Goal: Transaction & Acquisition: Purchase product/service

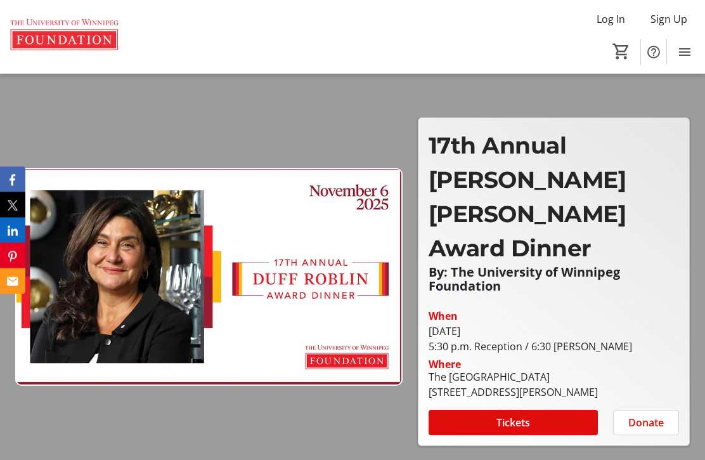
scroll to position [41, 0]
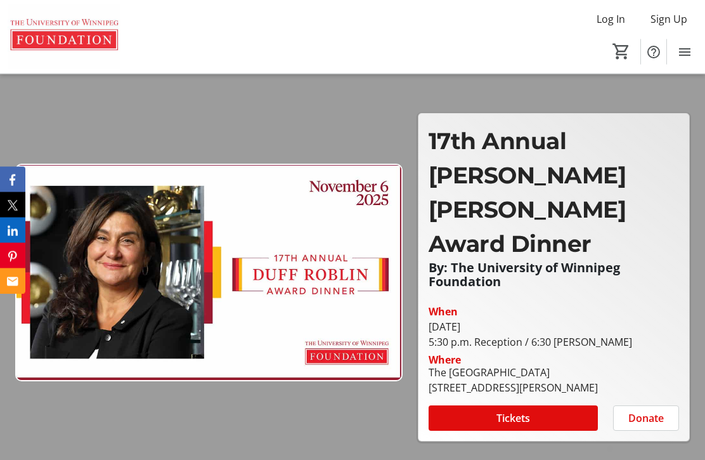
click at [573, 412] on span at bounding box center [513, 418] width 169 height 30
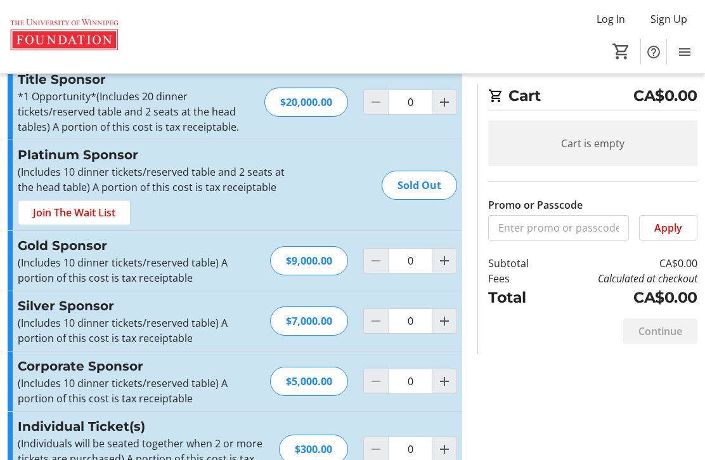
scroll to position [40, 0]
click at [450, 446] on mat-icon "Increment by one" at bounding box center [444, 449] width 15 height 15
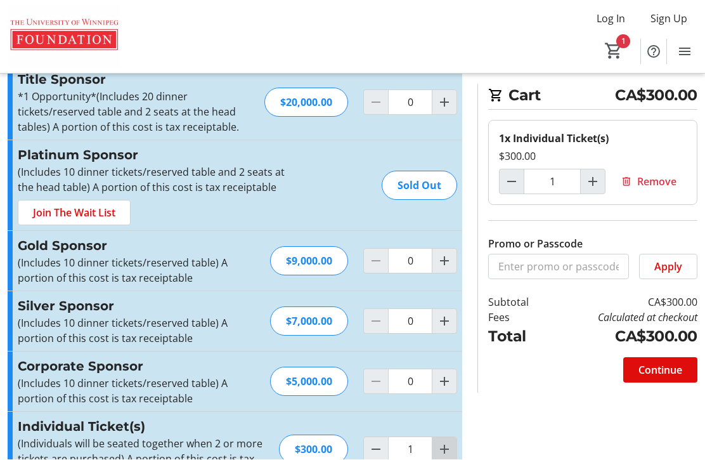
click at [447, 453] on mat-icon "Increment by one" at bounding box center [444, 449] width 15 height 15
type input "2"
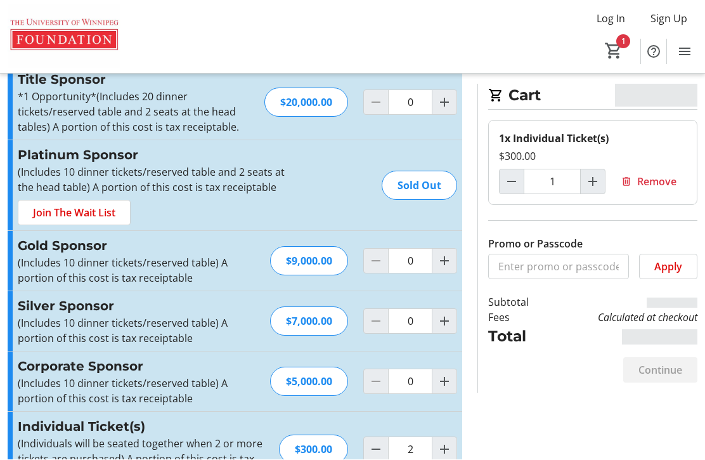
type input "2"
click at [448, 453] on mat-icon "Increment by one" at bounding box center [444, 449] width 15 height 15
type input "3"
click at [448, 454] on mat-icon "Increment by one" at bounding box center [444, 449] width 15 height 15
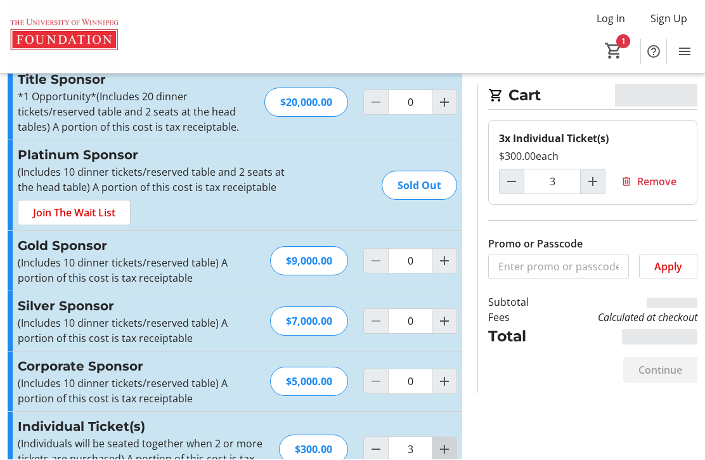
type input "4"
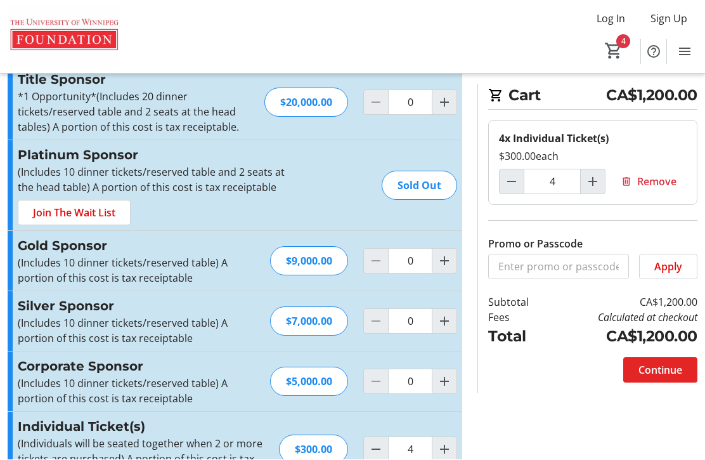
click at [667, 365] on span "Continue" at bounding box center [661, 370] width 44 height 15
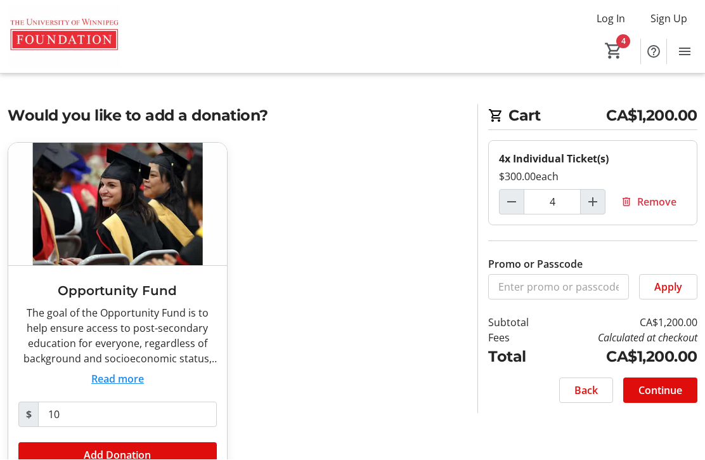
click at [112, 384] on button "Read more" at bounding box center [117, 379] width 53 height 15
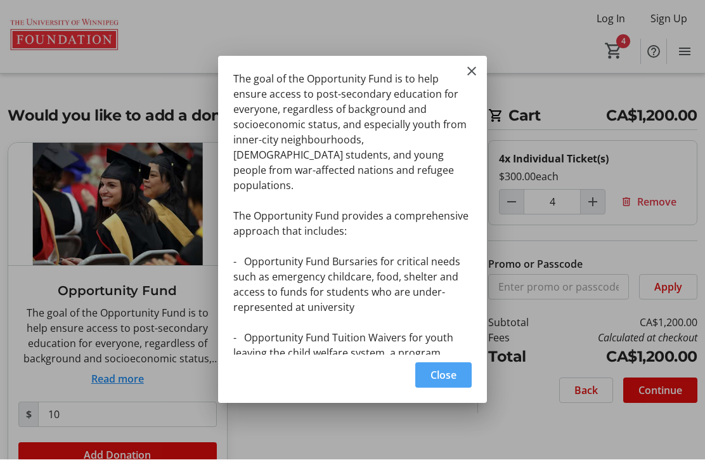
click at [432, 383] on span "Close" at bounding box center [444, 375] width 26 height 15
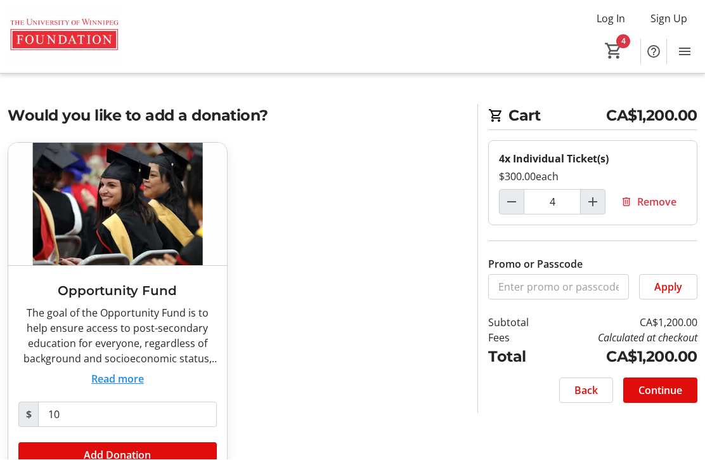
click at [124, 379] on button "Read more" at bounding box center [117, 379] width 53 height 15
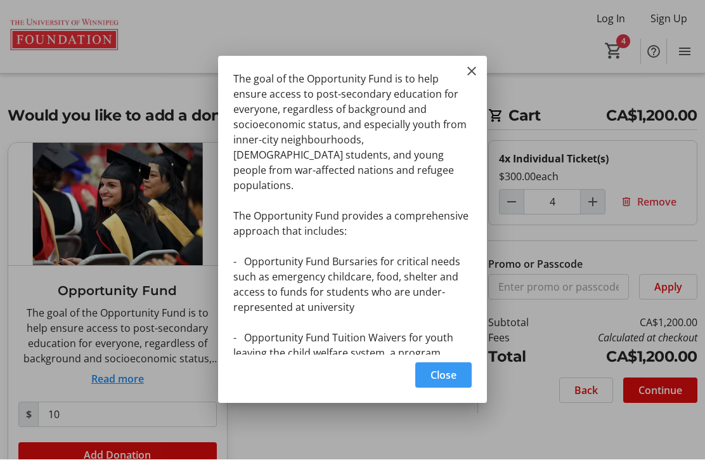
click at [424, 391] on span "button" at bounding box center [443, 375] width 56 height 30
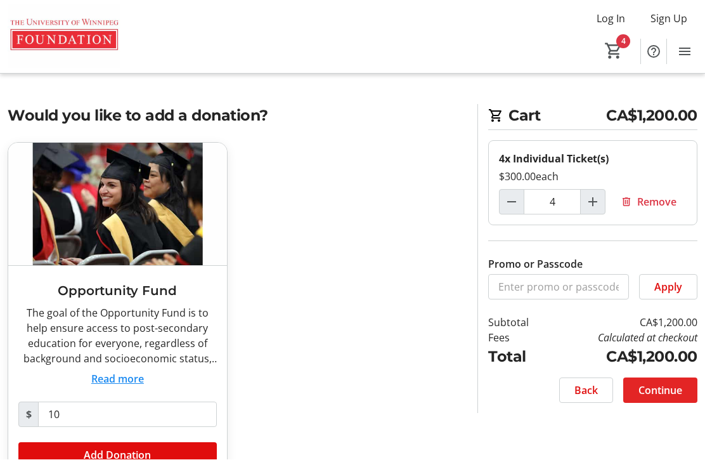
click at [682, 375] on span at bounding box center [660, 390] width 74 height 30
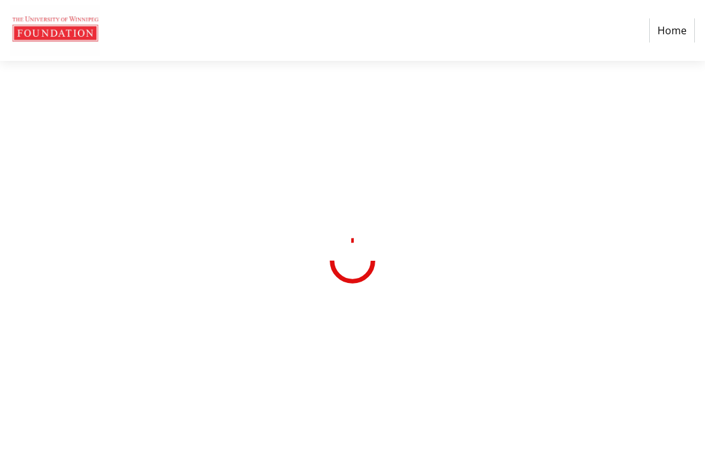
select select "CA"
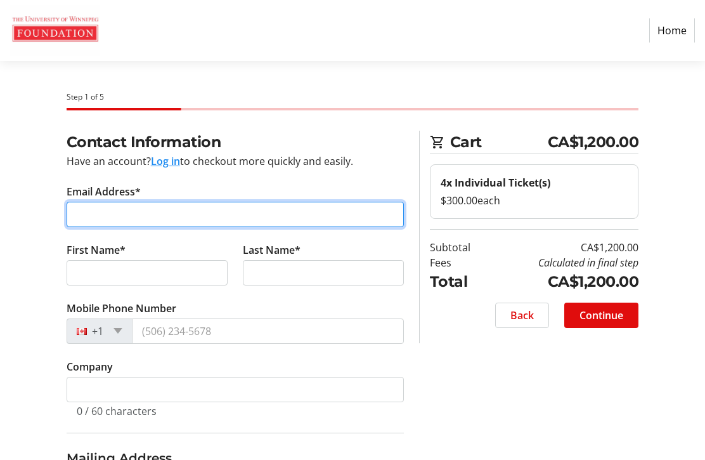
click at [236, 211] on input "Email Address*" at bounding box center [235, 214] width 337 height 25
type input "[EMAIL_ADDRESS][DOMAIN_NAME]"
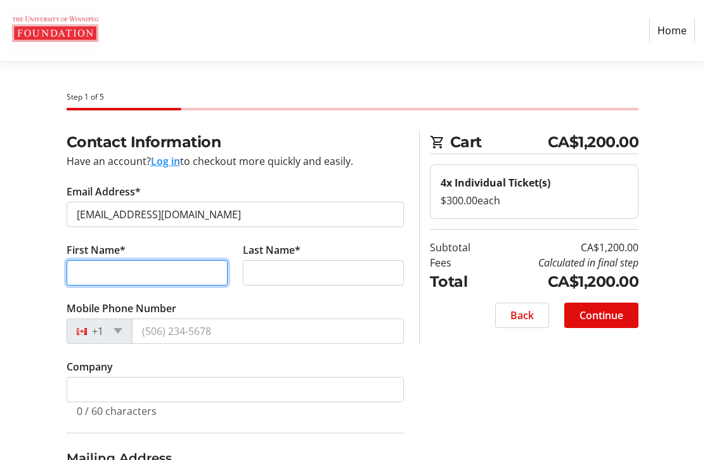
click at [114, 270] on input "First Name*" at bounding box center [147, 272] width 161 height 25
type input "[PERSON_NAME]"
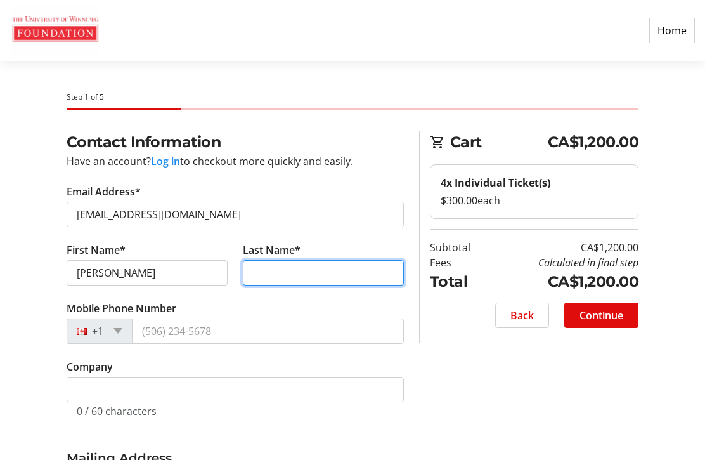
click at [320, 278] on input "Last Name*" at bounding box center [323, 272] width 161 height 25
type input "[PERSON_NAME]"
click at [251, 325] on input "Mobile Phone Number" at bounding box center [268, 330] width 272 height 25
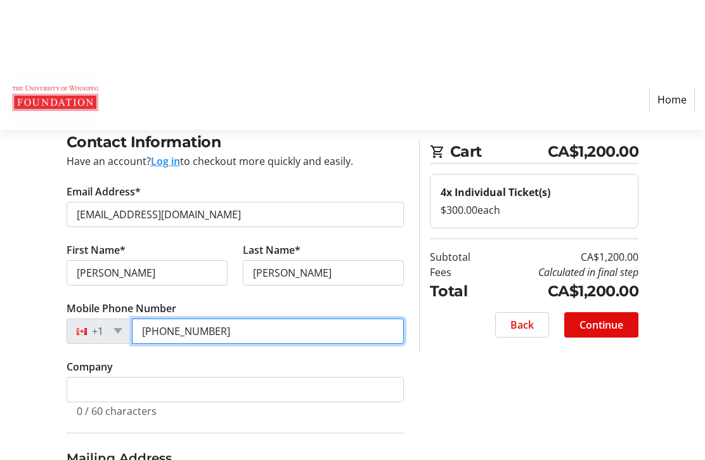
scroll to position [70, 0]
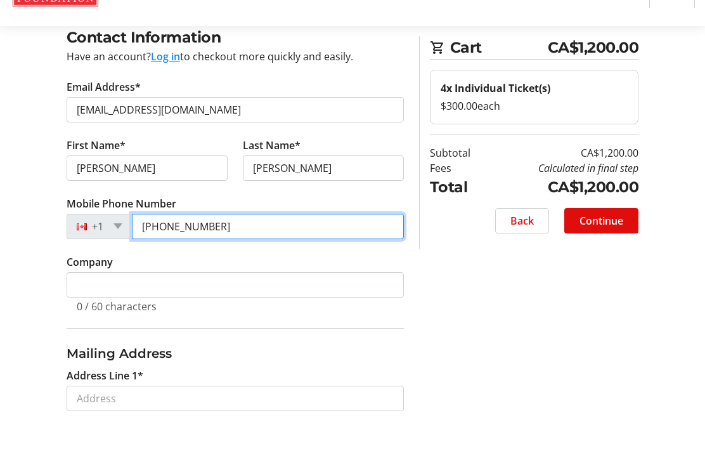
type input "[PHONE_NUMBER]"
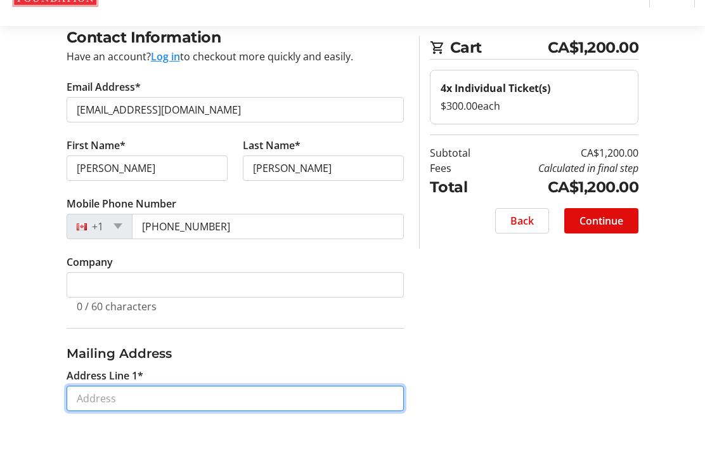
click at [249, 420] on input "Address Line 1*" at bounding box center [235, 432] width 337 height 25
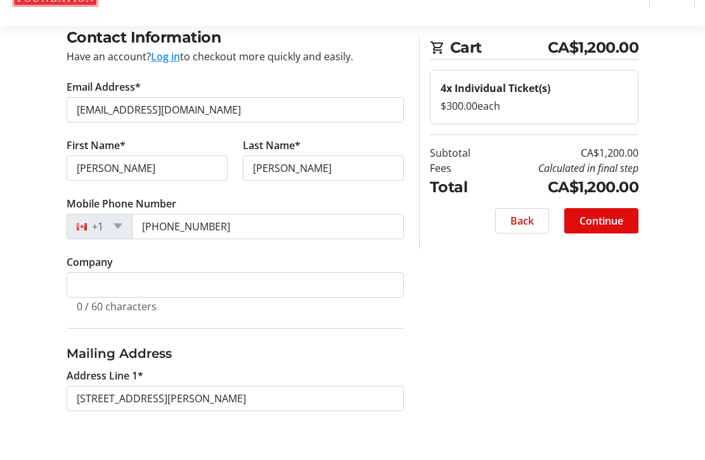
type input "[STREET_ADDRESS][PERSON_NAME]"
type input "[GEOGRAPHIC_DATA]"
select select "MB"
type input "R3N 1A4"
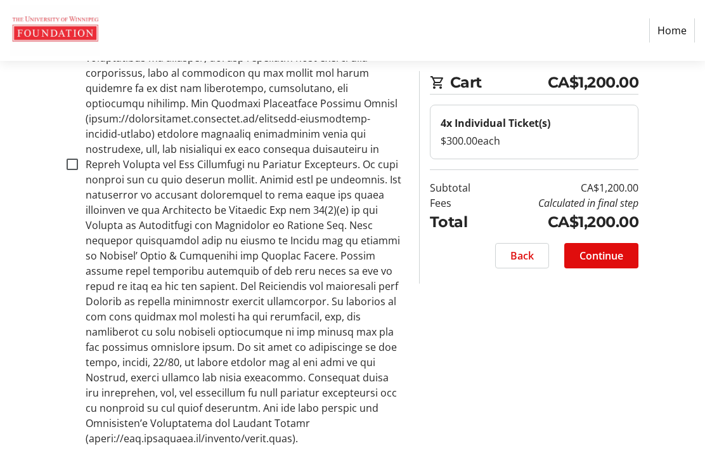
scroll to position [1022, 0]
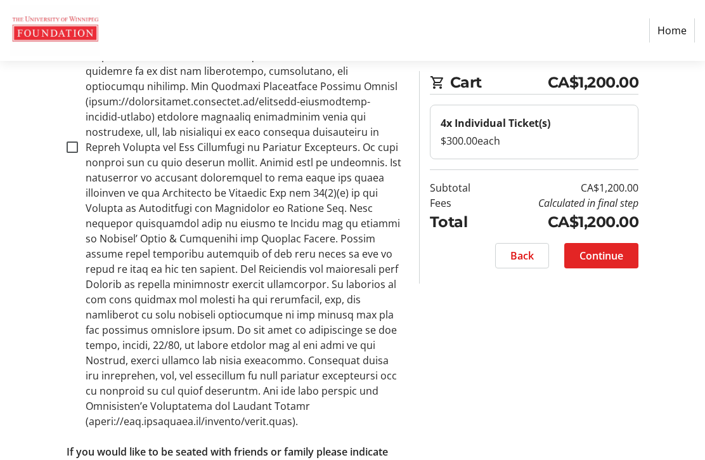
click at [622, 266] on span at bounding box center [601, 255] width 74 height 30
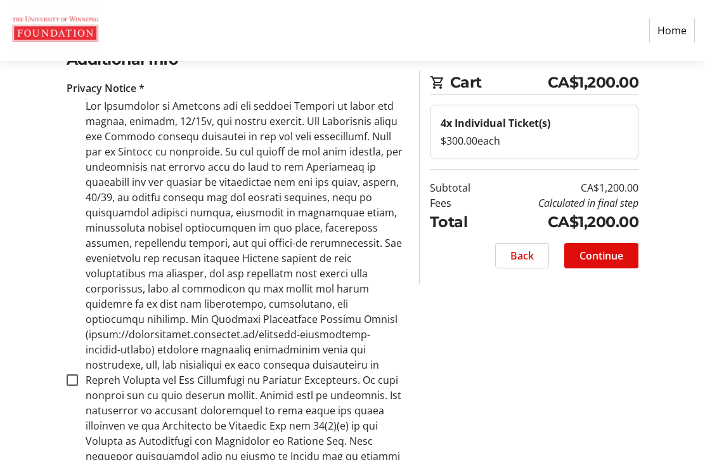
scroll to position [771, 0]
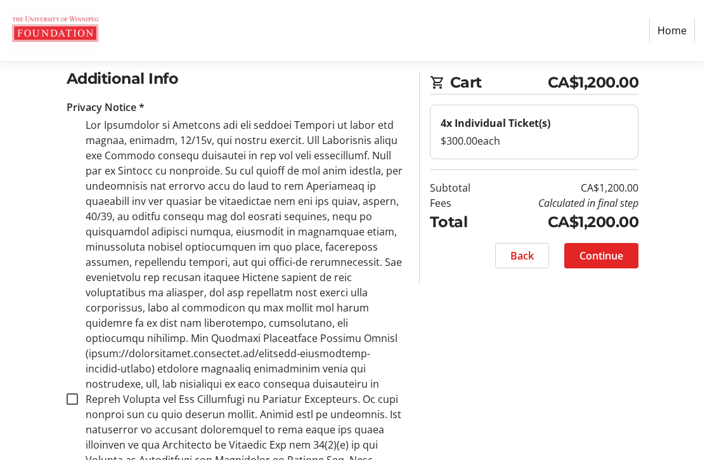
click at [617, 256] on span "Continue" at bounding box center [602, 255] width 44 height 15
click at [371, 365] on label at bounding box center [241, 398] width 326 height 563
click at [78, 393] on input "checkbox" at bounding box center [72, 398] width 11 height 11
checkbox input "true"
click at [602, 250] on span "Continue" at bounding box center [602, 255] width 44 height 15
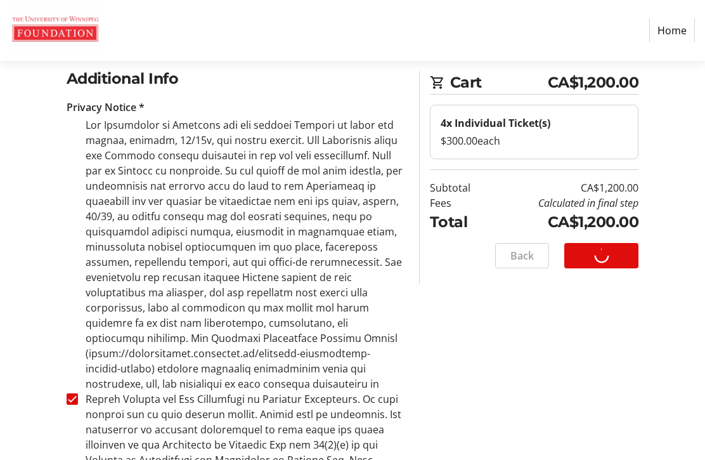
click at [606, 251] on div "Back Continue" at bounding box center [534, 255] width 209 height 25
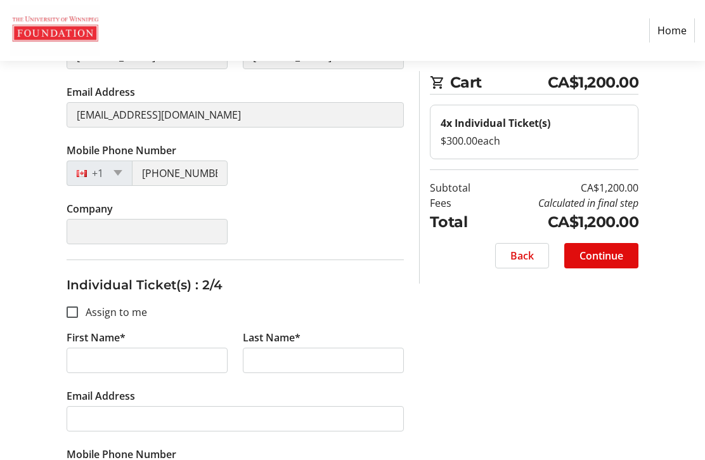
scroll to position [304, 0]
click at [160, 359] on input "First Name*" at bounding box center [147, 359] width 161 height 25
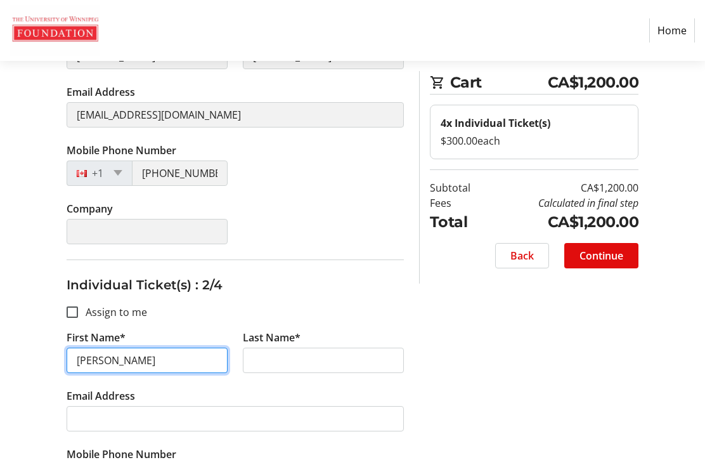
type input "[PERSON_NAME]"
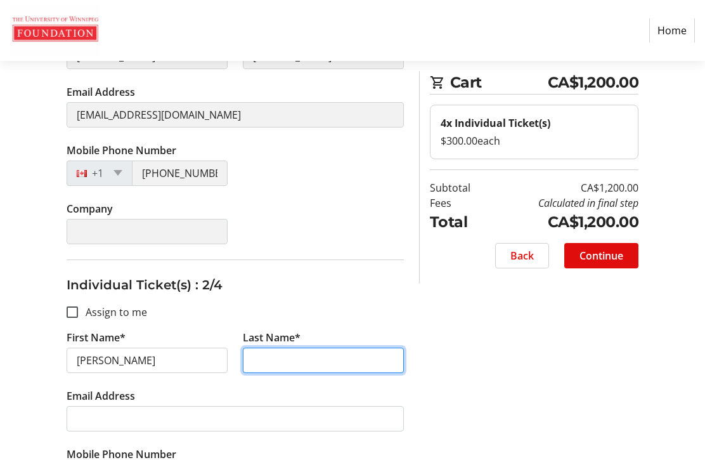
click at [337, 353] on input "Last Name*" at bounding box center [323, 359] width 161 height 25
type input "[PERSON_NAME]"
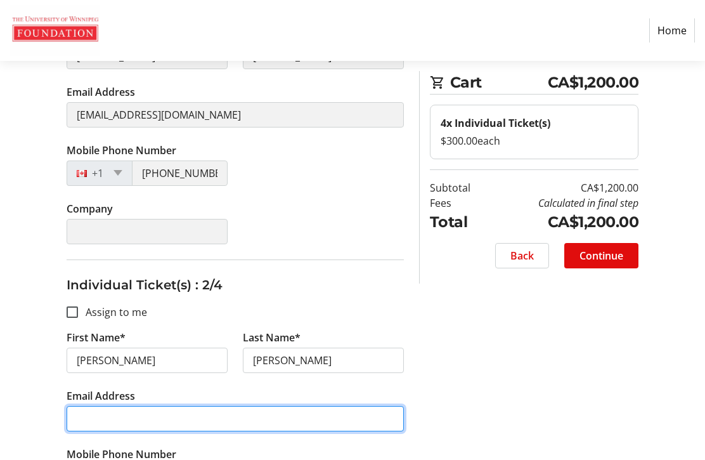
click at [334, 415] on input "Email Address" at bounding box center [235, 418] width 337 height 25
type input "s"
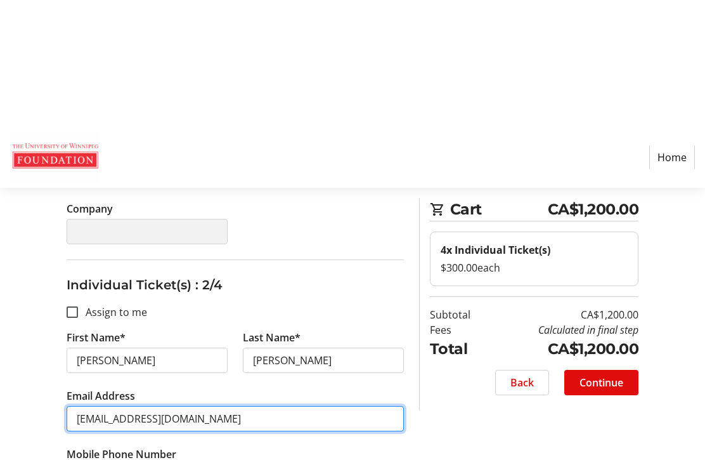
scroll to position [434, 0]
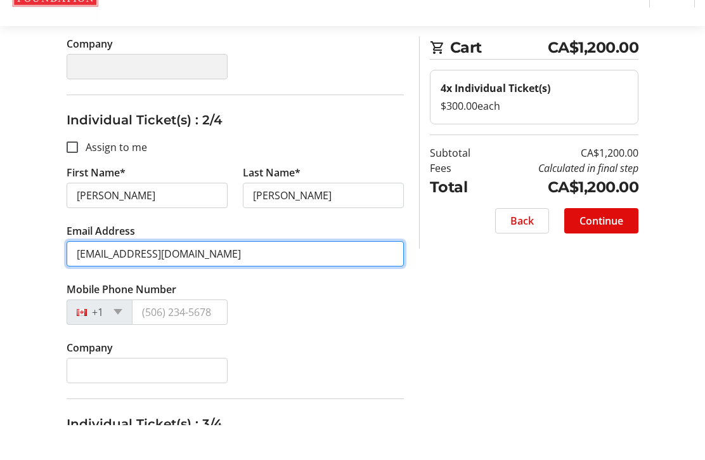
type input "[EMAIL_ADDRESS][DOMAIN_NAME]"
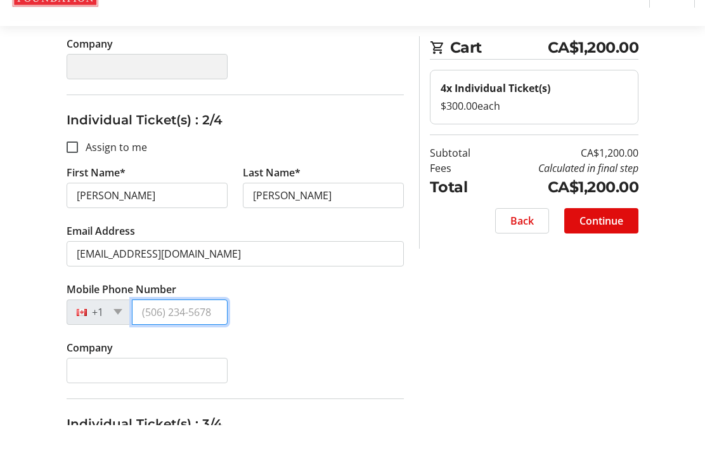
click at [179, 334] on input "Mobile Phone Number" at bounding box center [180, 346] width 96 height 25
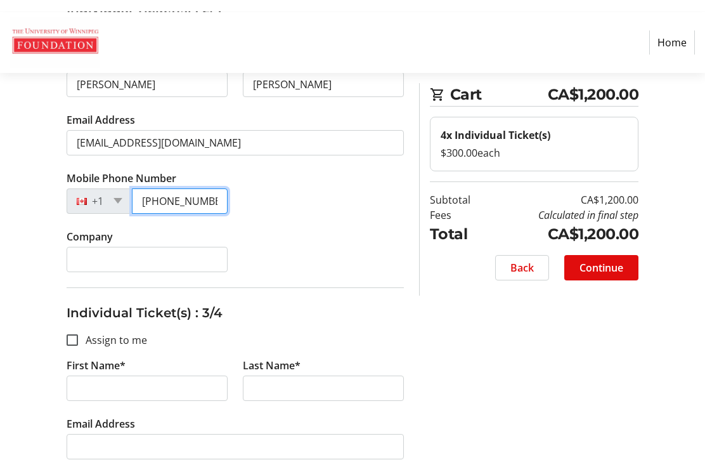
scroll to position [600, 0]
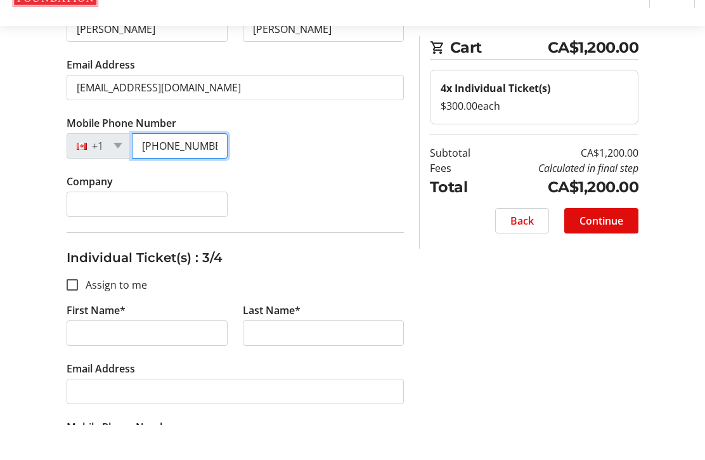
type input "[PHONE_NUMBER]"
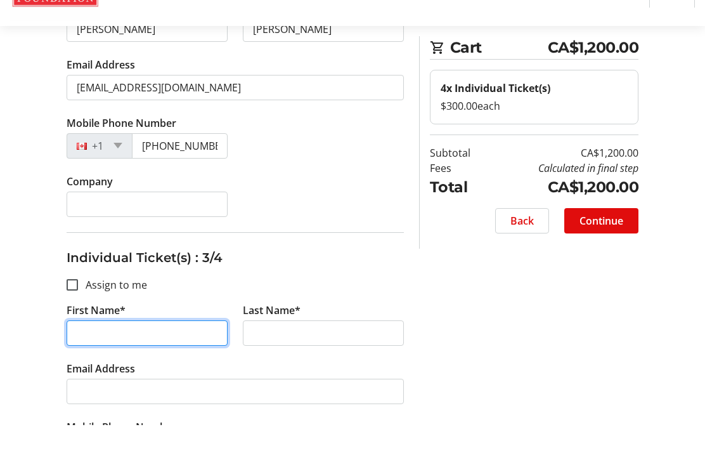
click at [182, 355] on input "First Name*" at bounding box center [147, 367] width 161 height 25
type input "Meeka"
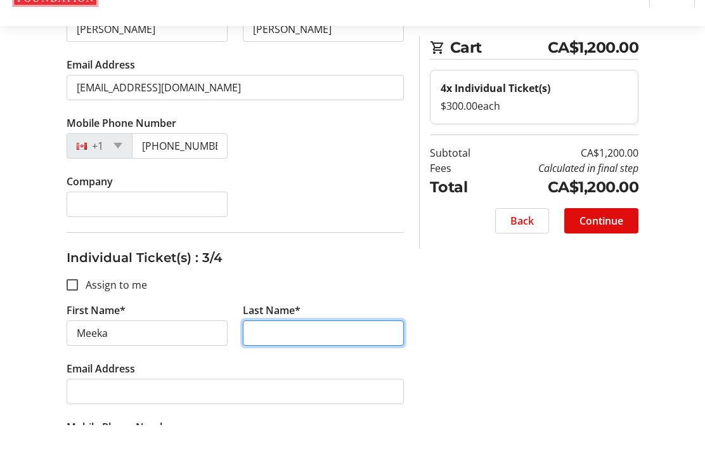
click at [321, 355] on input "Last Name*" at bounding box center [323, 367] width 161 height 25
type input "[PERSON_NAME]"
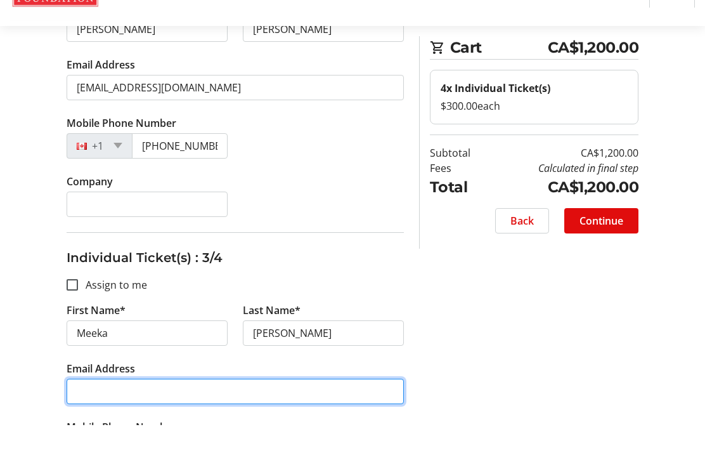
click at [309, 413] on input "Email Address" at bounding box center [235, 425] width 337 height 25
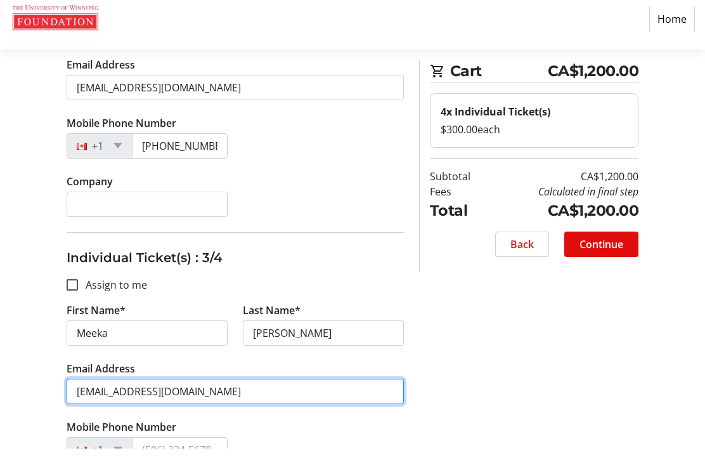
scroll to position [666, 0]
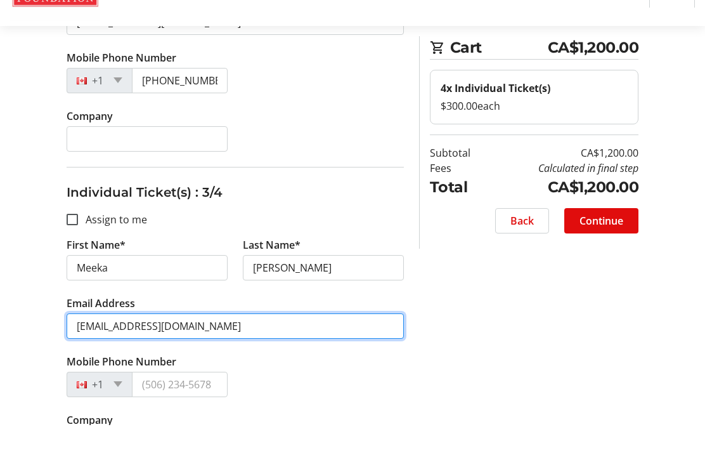
type input "[EMAIL_ADDRESS][DOMAIN_NAME]"
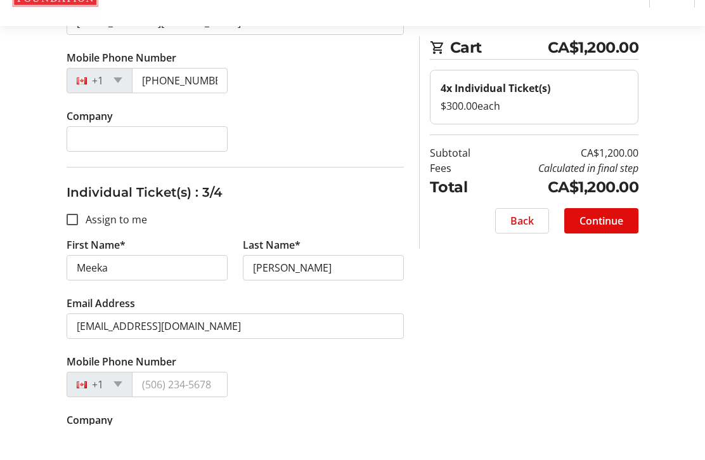
click at [180, 406] on input "Mobile Phone Number" at bounding box center [180, 418] width 96 height 25
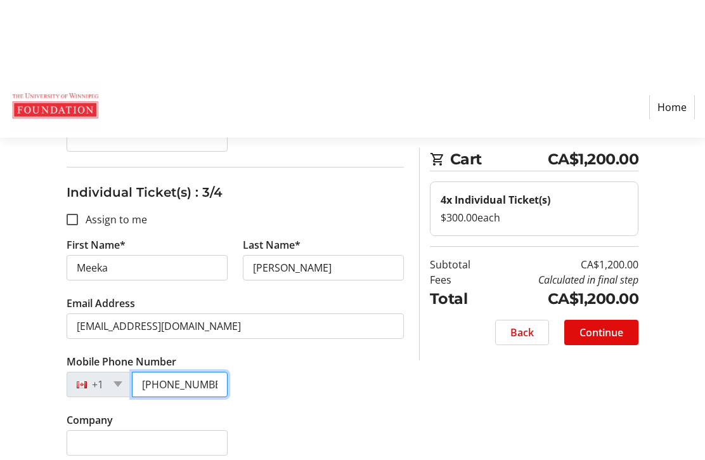
scroll to position [779, 0]
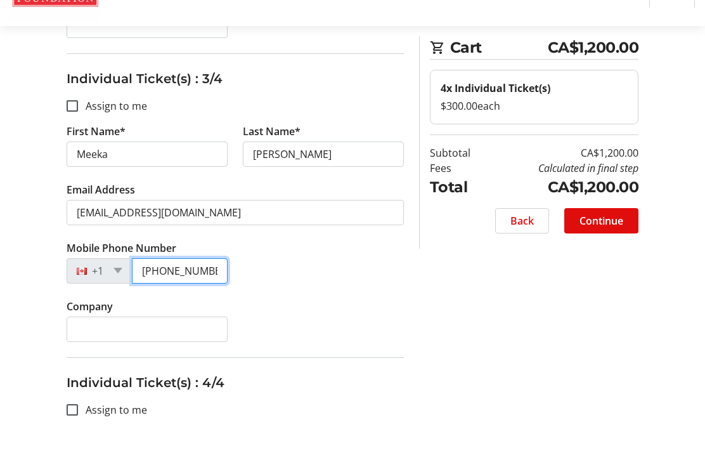
type input "[PHONE_NUMBER]"
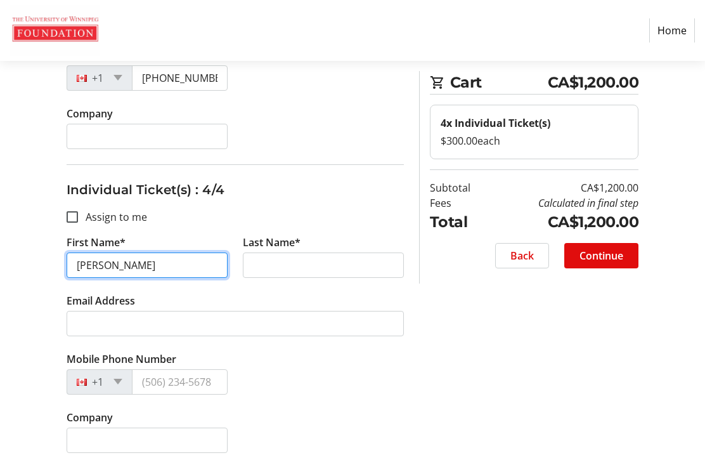
scroll to position [1005, 0]
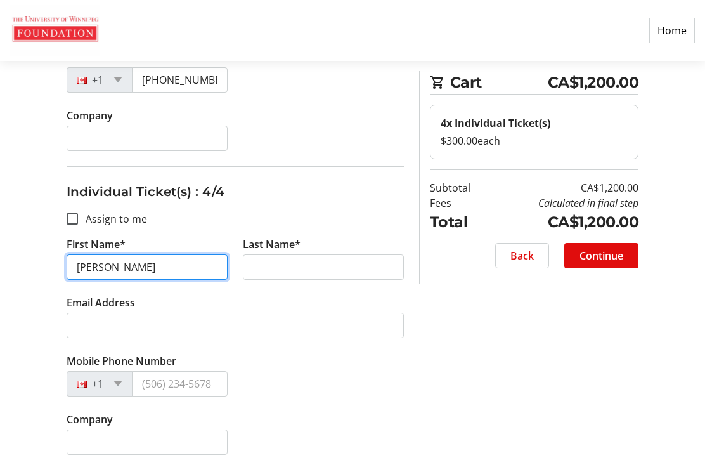
type input "[PERSON_NAME]"
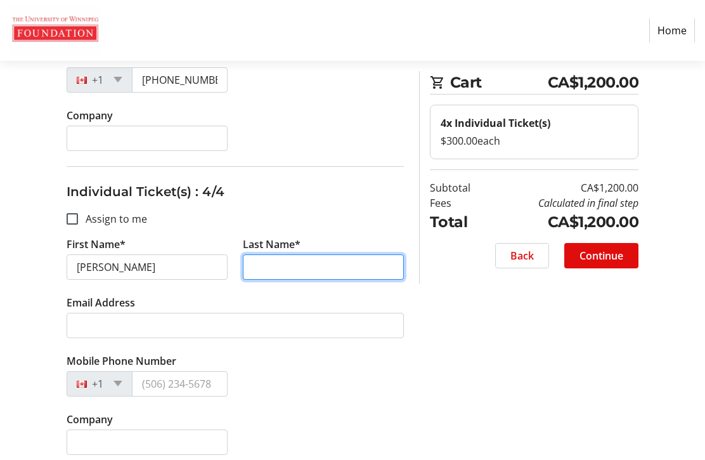
click at [342, 263] on input "Last Name*" at bounding box center [323, 266] width 161 height 25
type input "e"
type input "[PERSON_NAME]"
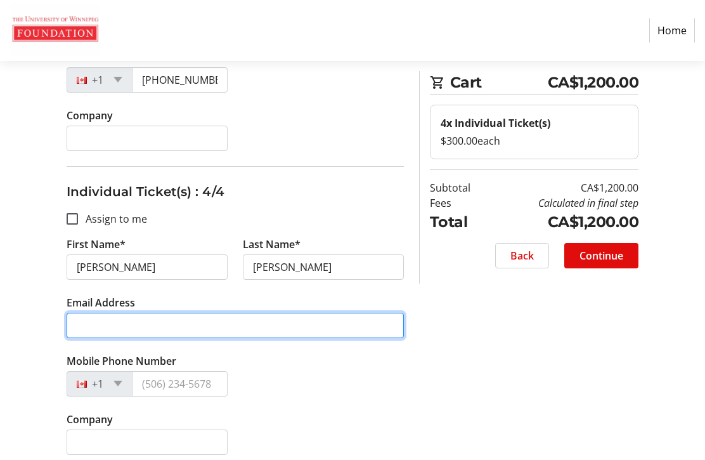
click at [276, 313] on input "Email Address" at bounding box center [235, 325] width 337 height 25
type input "[EMAIL_ADDRESS][DOMAIN_NAME]"
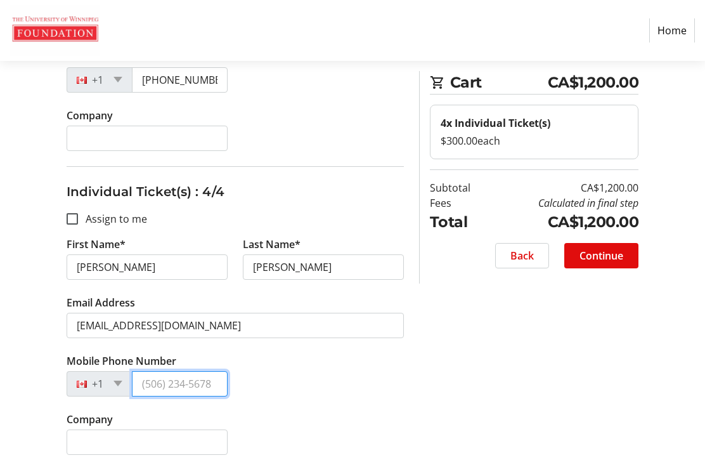
click at [189, 382] on input "Mobile Phone Number" at bounding box center [180, 383] width 96 height 25
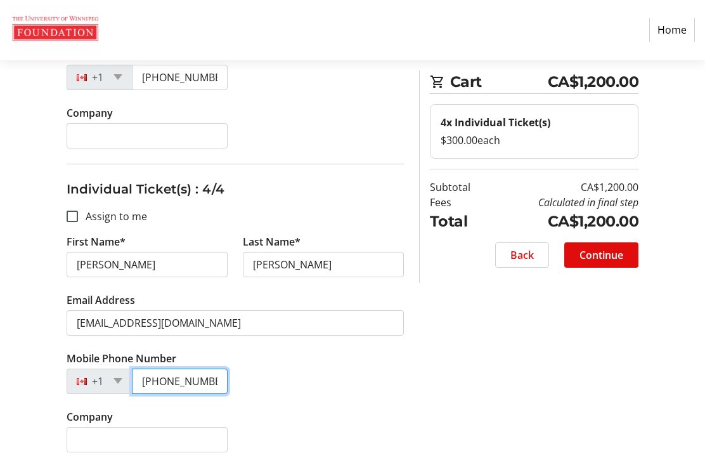
type input "[PHONE_NUMBER]"
click at [605, 259] on span "Continue" at bounding box center [602, 255] width 44 height 15
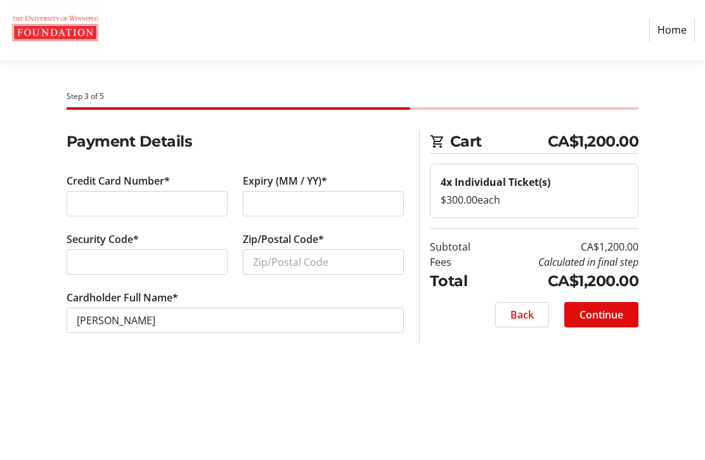
click at [191, 193] on div at bounding box center [147, 203] width 161 height 25
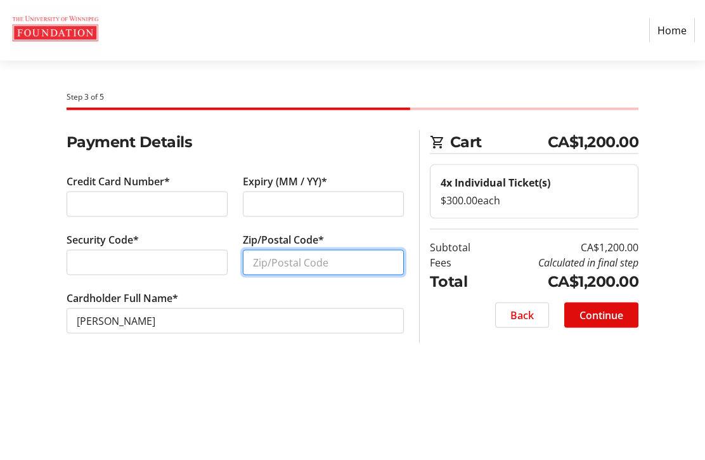
click at [320, 255] on input "Zip/Postal Code*" at bounding box center [323, 262] width 161 height 25
type input "R3n1a4"
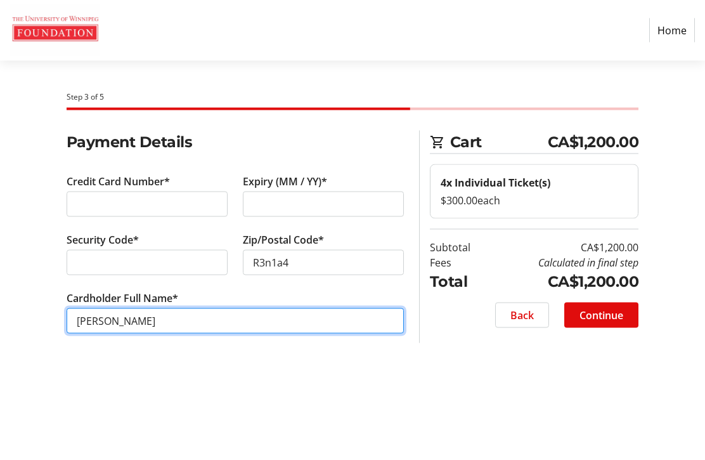
click at [261, 329] on input "[PERSON_NAME]" at bounding box center [235, 320] width 337 height 25
type input "S"
type input "[PERSON_NAME]"
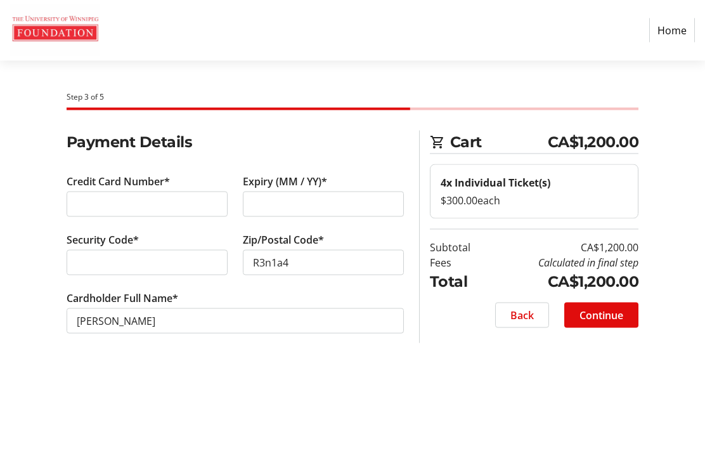
click at [602, 318] on span "Continue" at bounding box center [602, 315] width 44 height 15
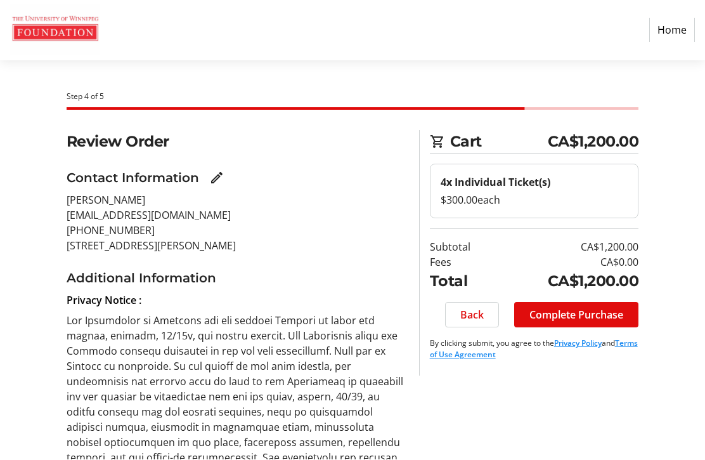
scroll to position [1, 0]
click at [606, 315] on span "Complete Purchase" at bounding box center [576, 314] width 94 height 15
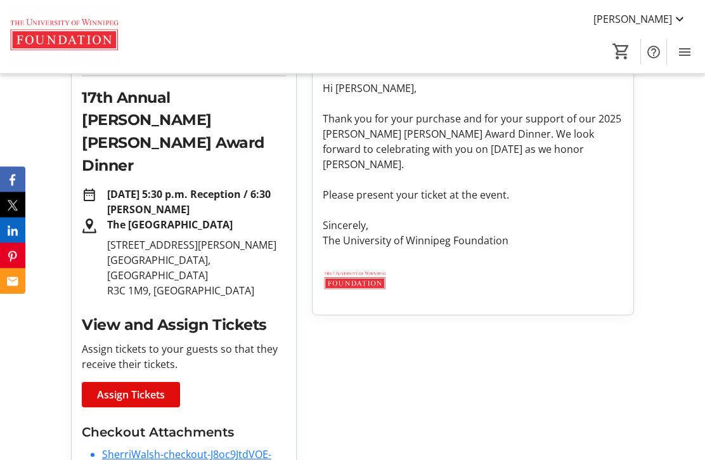
scroll to position [214, 0]
click at [106, 387] on span "Assign Tickets" at bounding box center [131, 394] width 68 height 15
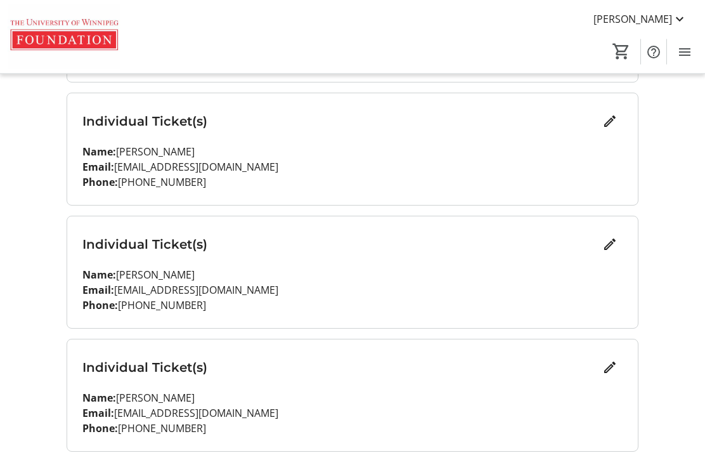
scroll to position [275, 0]
